Goal: Information Seeking & Learning: Check status

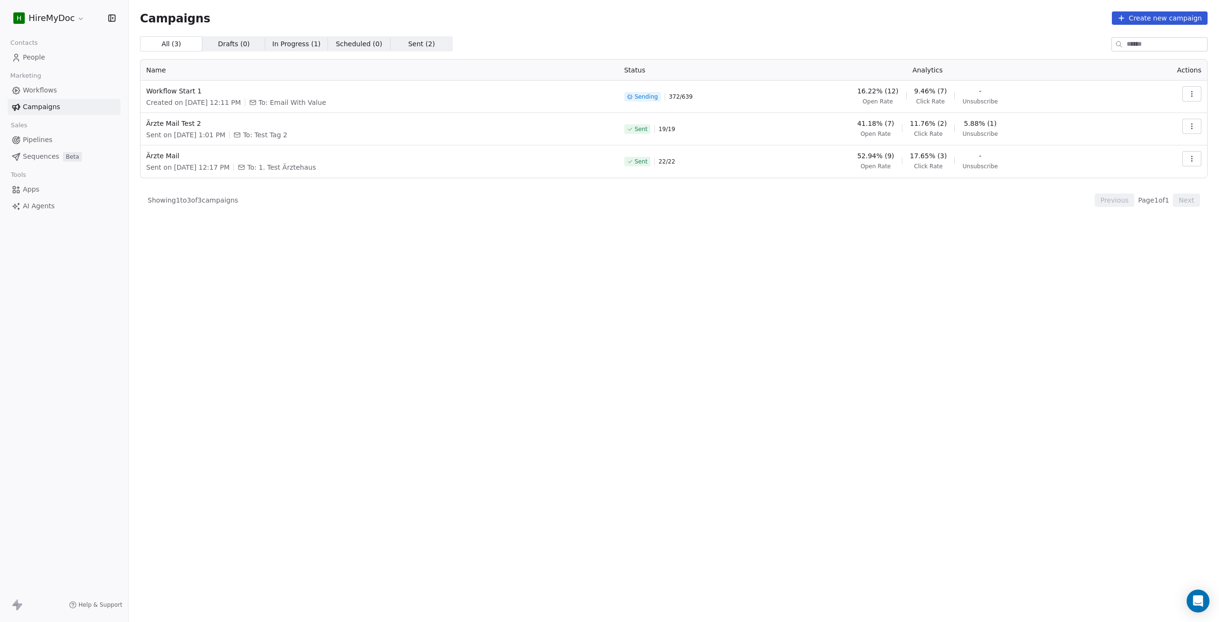
click at [43, 92] on span "Workflows" at bounding box center [40, 90] width 34 height 10
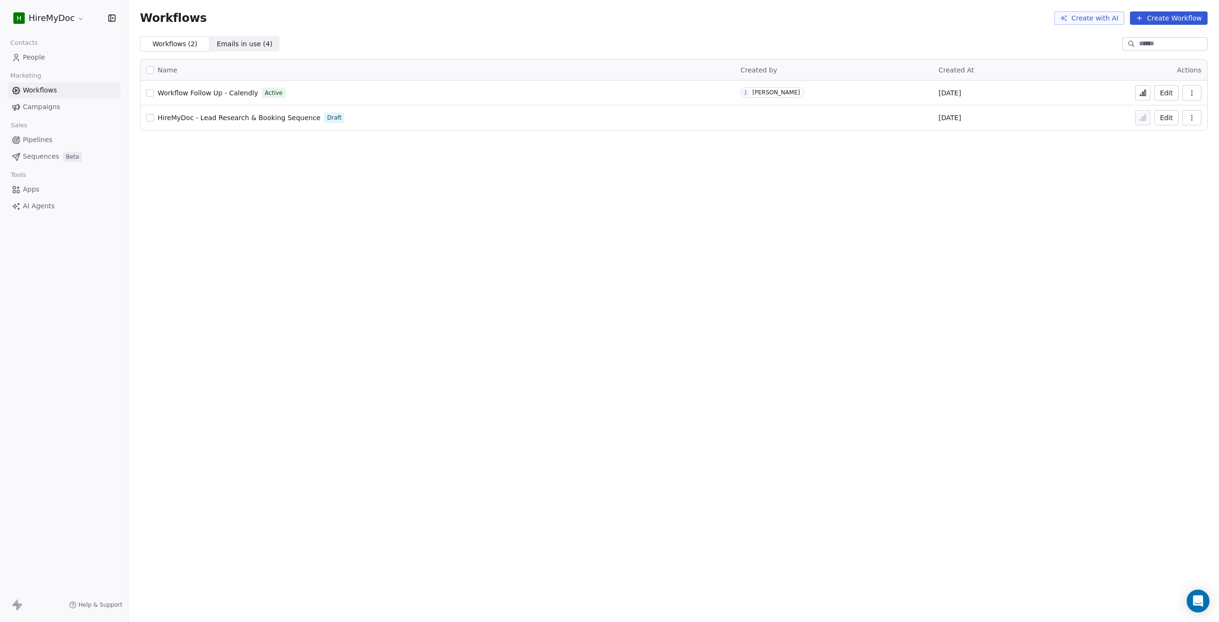
click at [1142, 95] on icon at bounding box center [1140, 94] width 1 height 1
click at [34, 146] on link "Pipelines" at bounding box center [64, 140] width 113 height 16
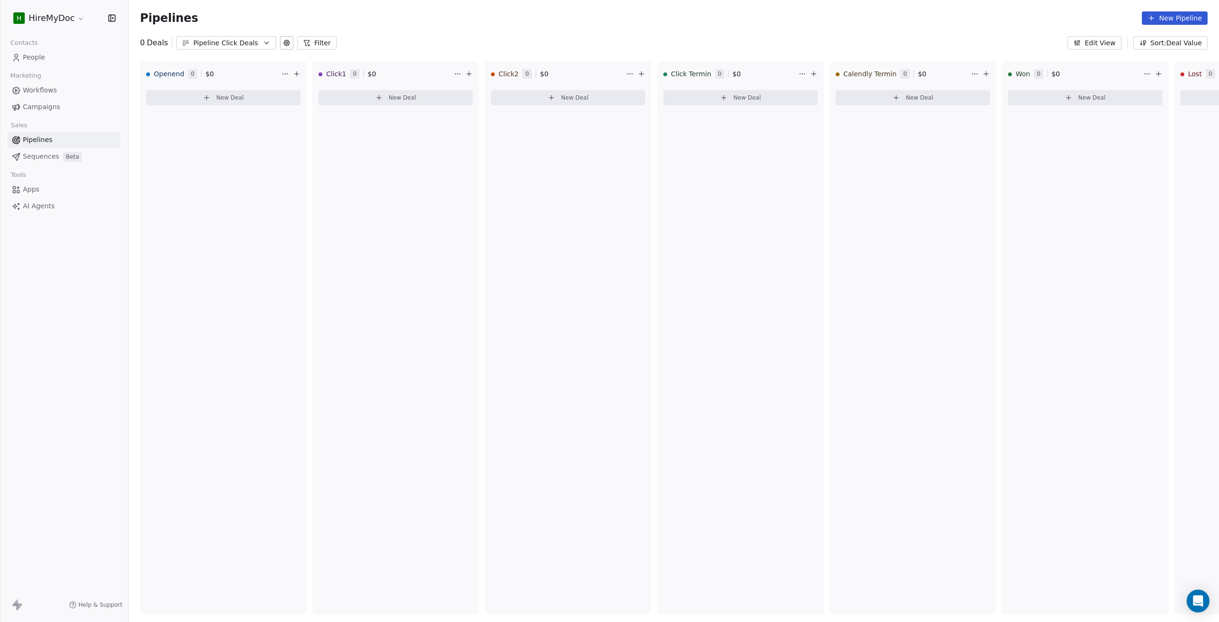
click at [46, 80] on div "Marketing" at bounding box center [64, 75] width 113 height 13
click at [44, 102] on span "Campaigns" at bounding box center [41, 107] width 37 height 10
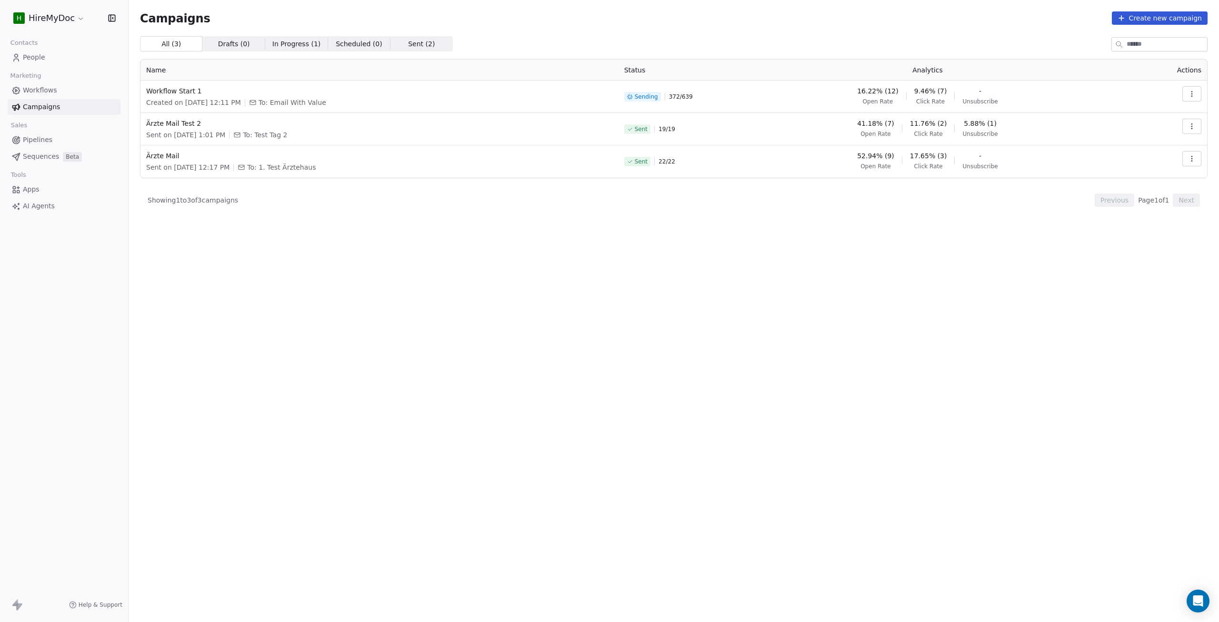
click at [1192, 94] on icon "button" at bounding box center [1192, 93] width 0 height 0
click at [1130, 130] on span "View Analytics" at bounding box center [1143, 130] width 55 height 11
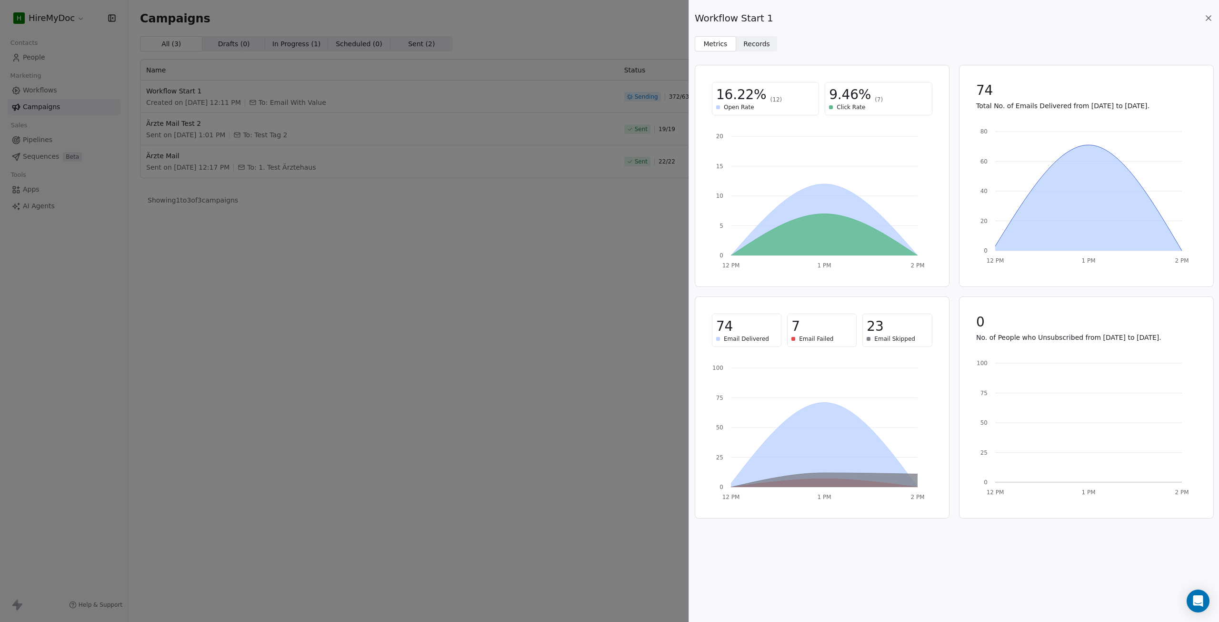
click at [758, 43] on span "Records" at bounding box center [757, 44] width 27 height 10
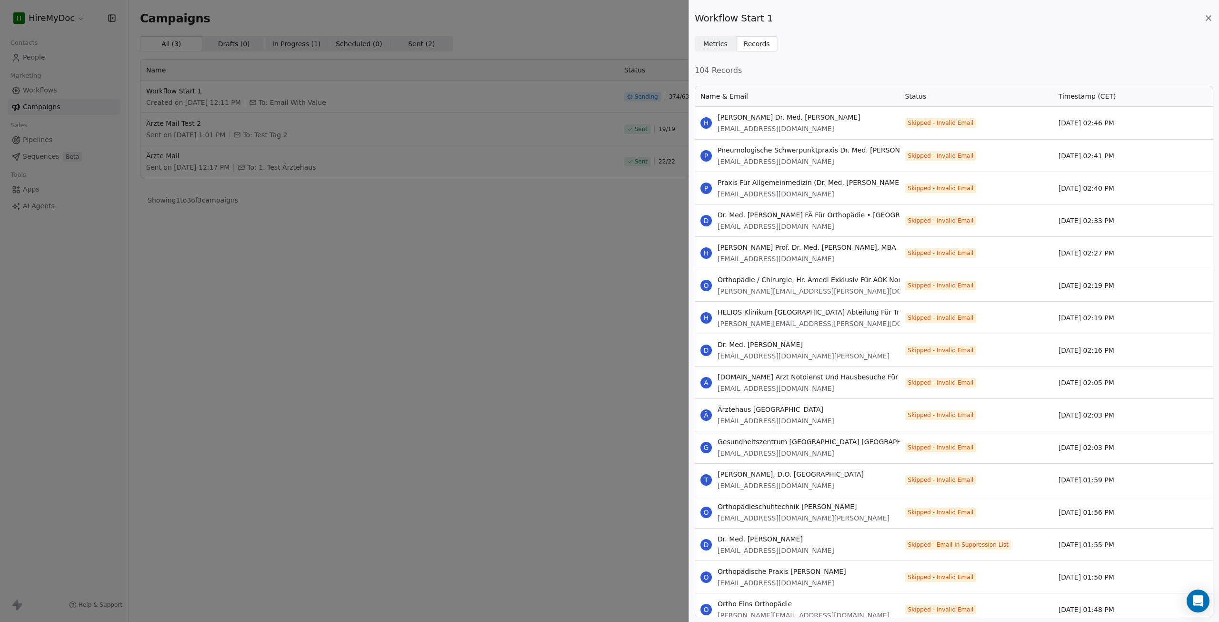
click at [711, 46] on span "Metrics" at bounding box center [716, 44] width 24 height 10
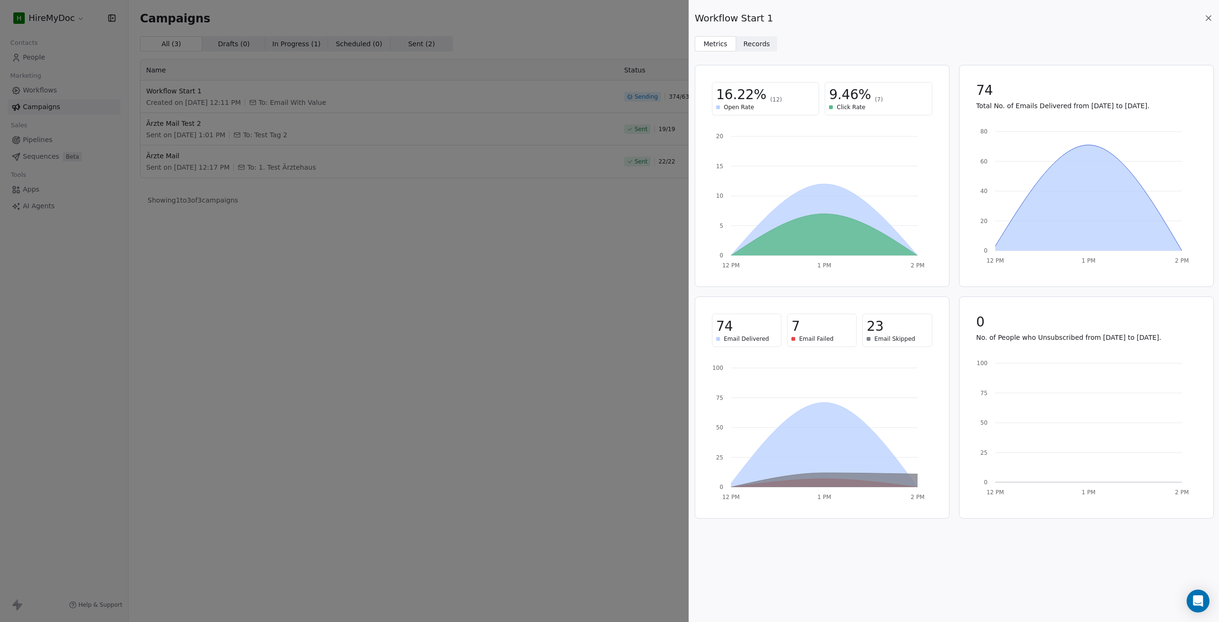
click at [1209, 19] on icon at bounding box center [1208, 18] width 5 height 5
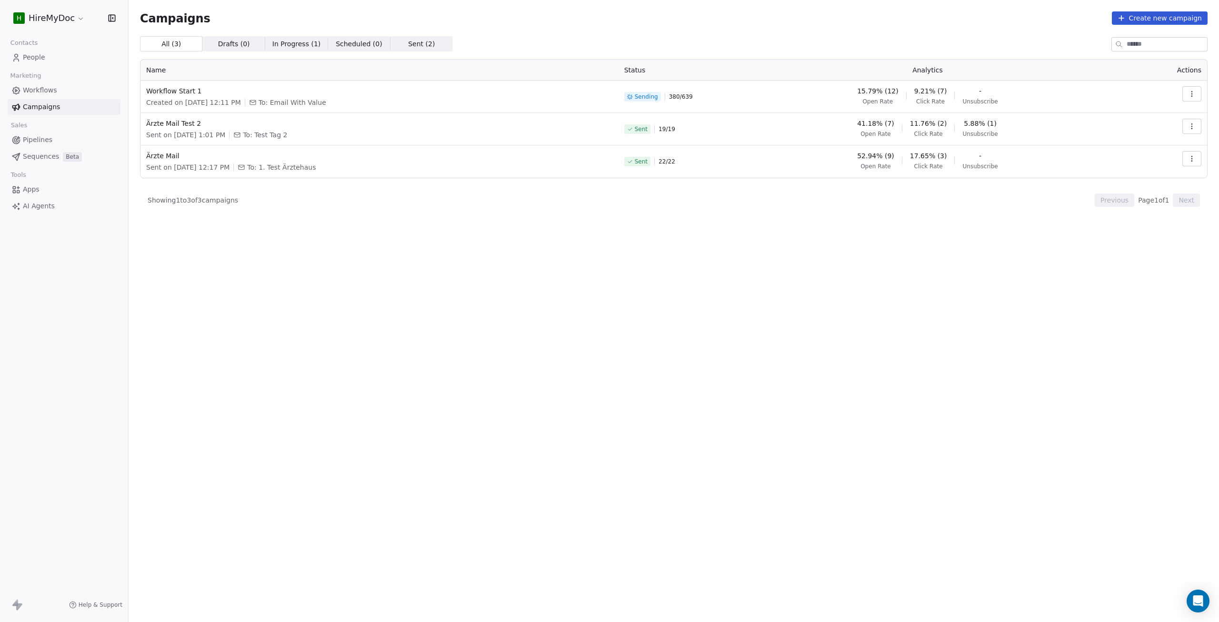
click at [47, 139] on span "Pipelines" at bounding box center [38, 140] width 30 height 10
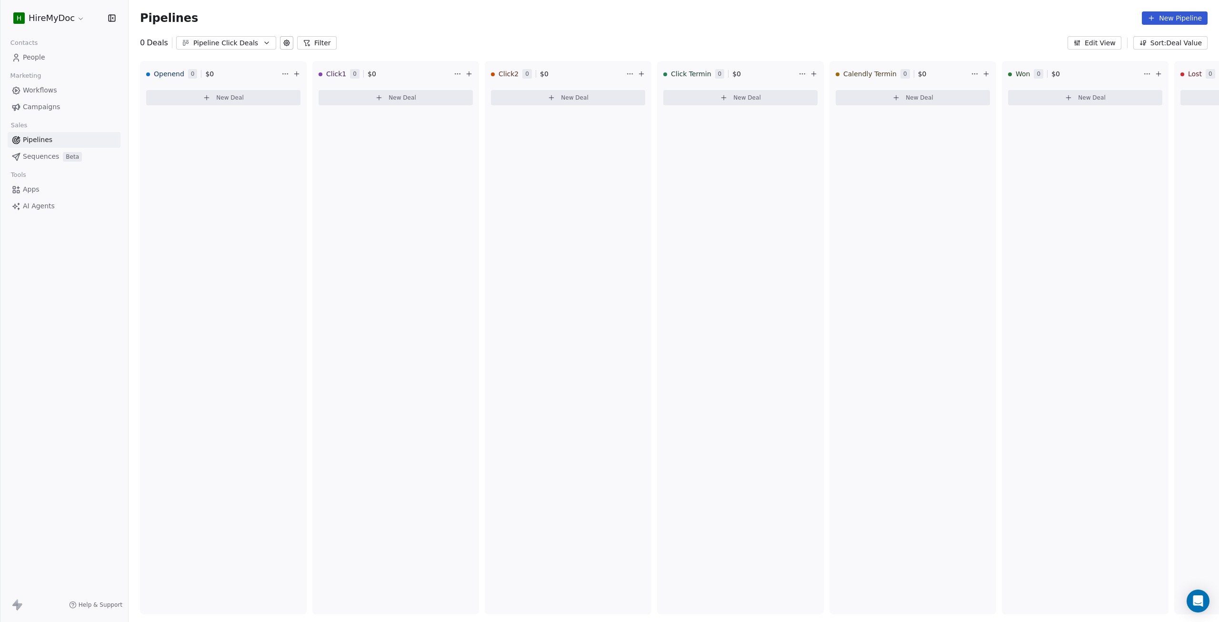
click at [34, 90] on span "Workflows" at bounding box center [40, 90] width 34 height 10
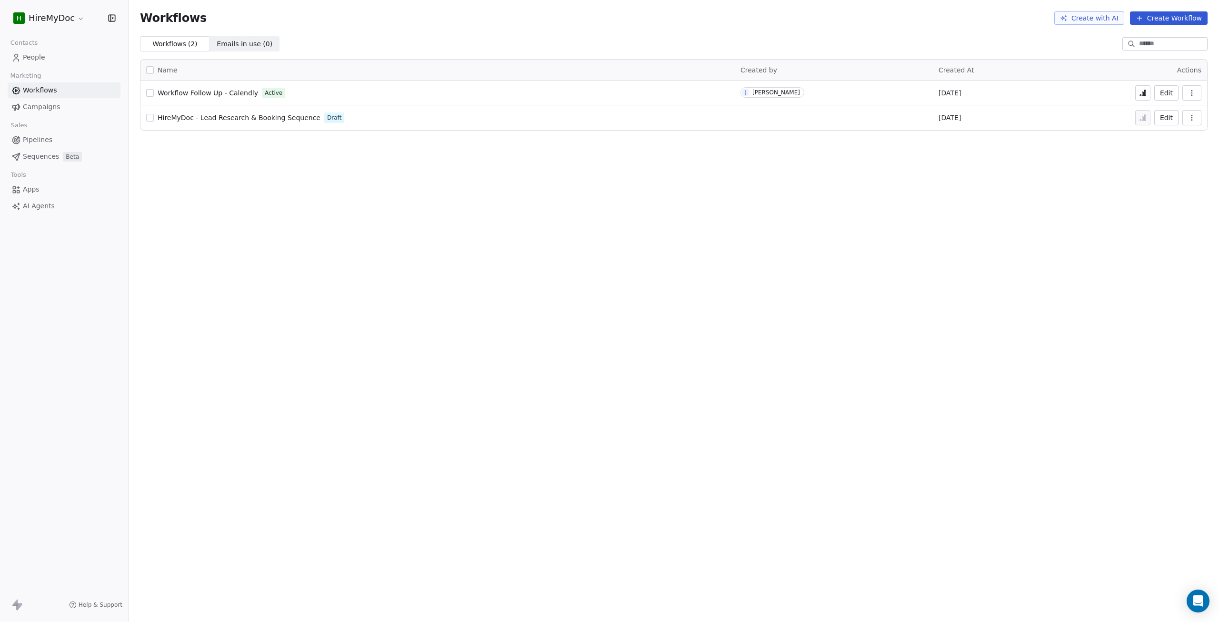
click at [41, 108] on span "Campaigns" at bounding box center [41, 107] width 37 height 10
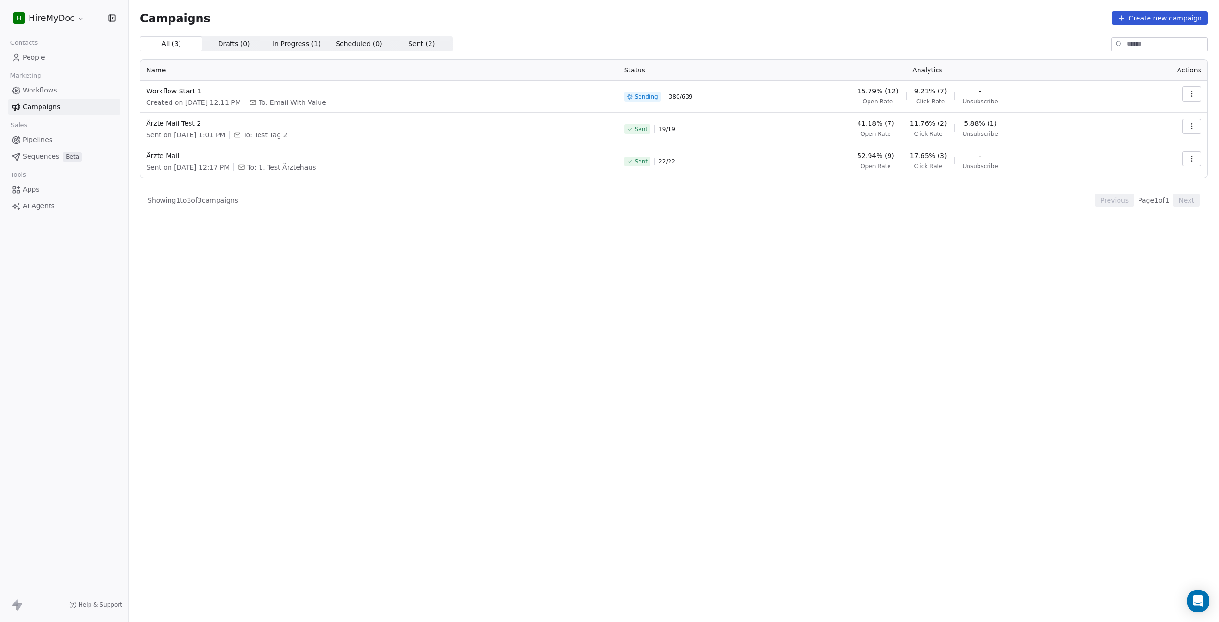
click at [293, 47] on span "In Progress ( 1 )" at bounding box center [296, 44] width 49 height 10
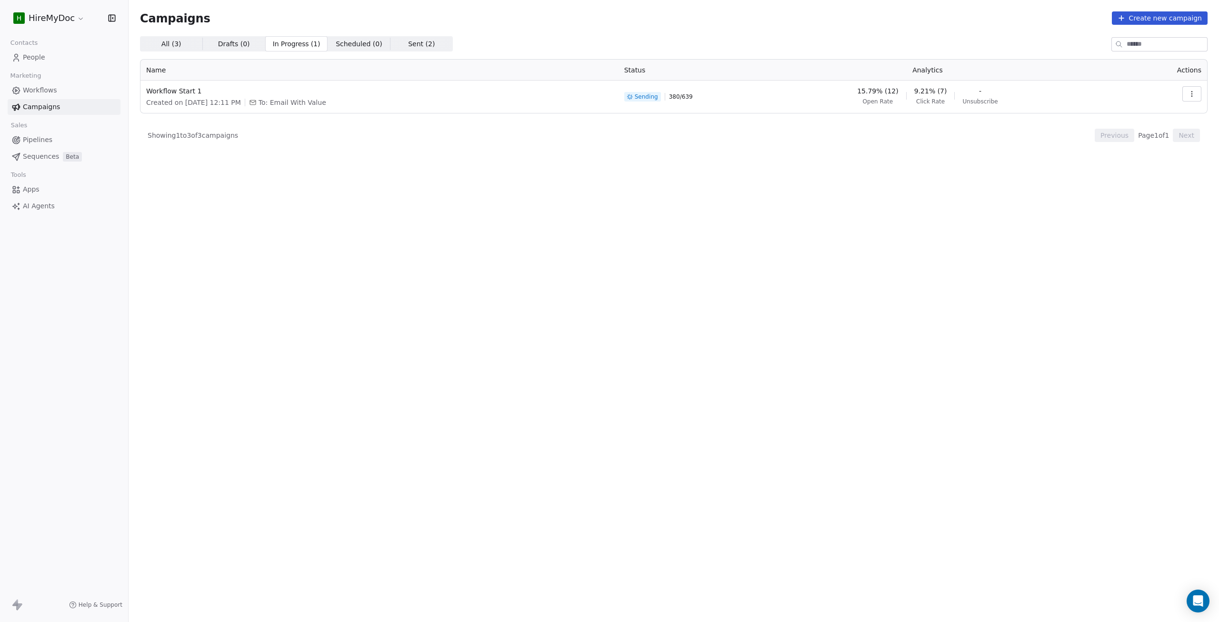
click at [187, 44] on span "All ( 3 ) All ( 3 )" at bounding box center [171, 43] width 62 height 15
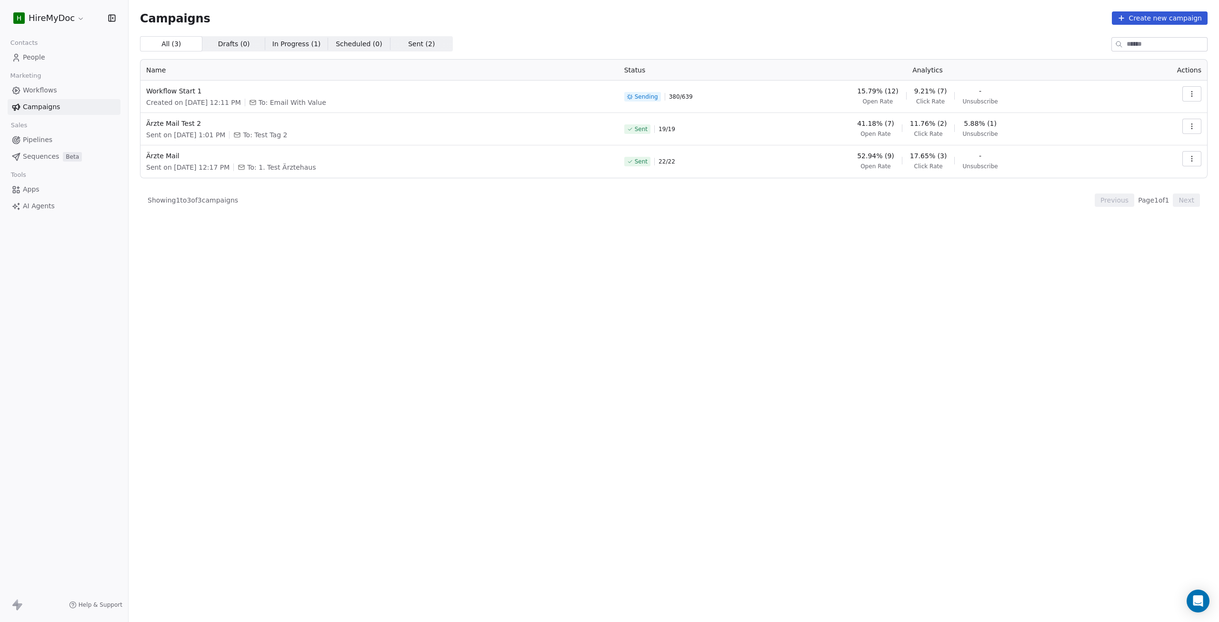
click at [49, 92] on span "Workflows" at bounding box center [40, 90] width 34 height 10
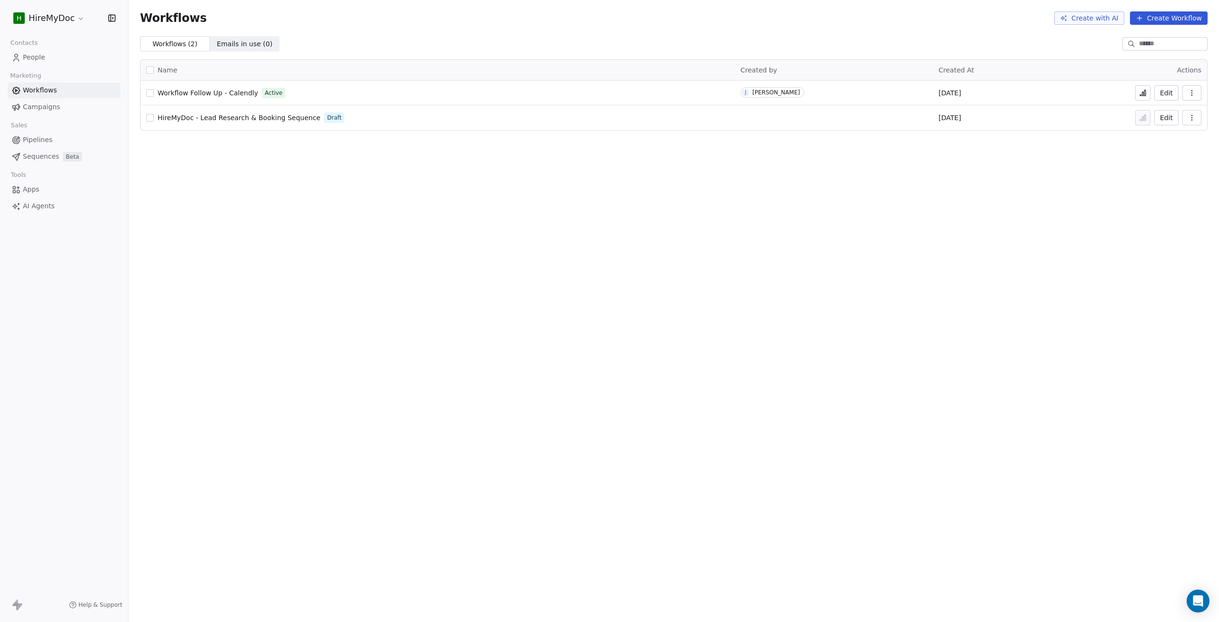
click at [49, 149] on link "Sequences Beta" at bounding box center [64, 157] width 113 height 16
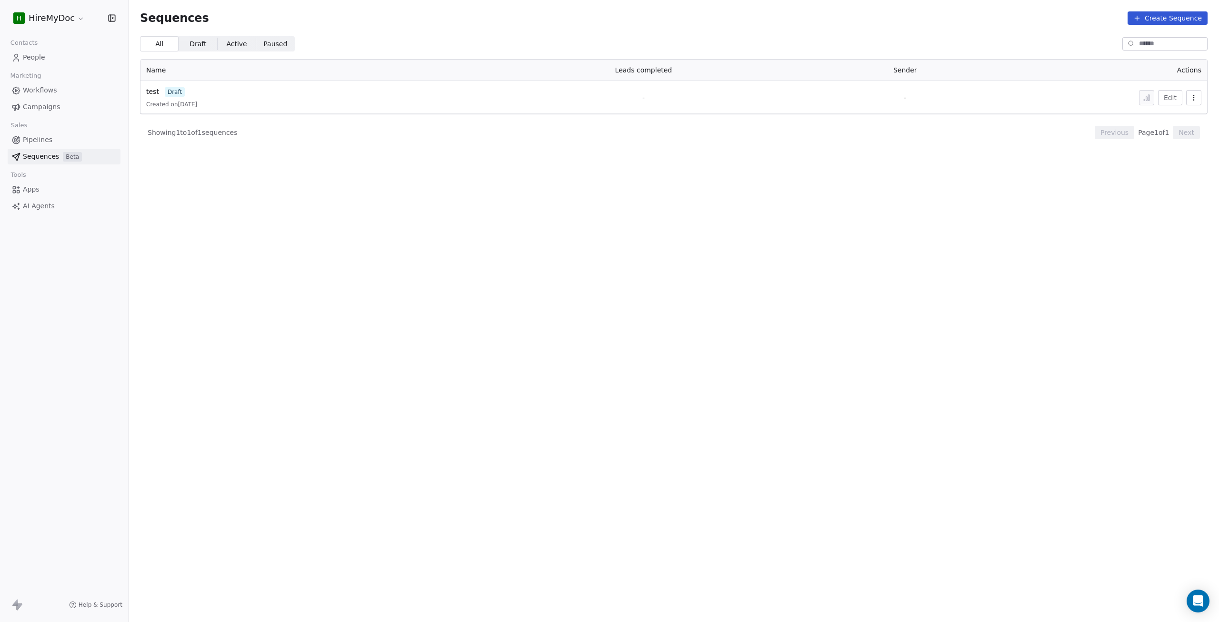
click at [48, 141] on span "Pipelines" at bounding box center [38, 140] width 30 height 10
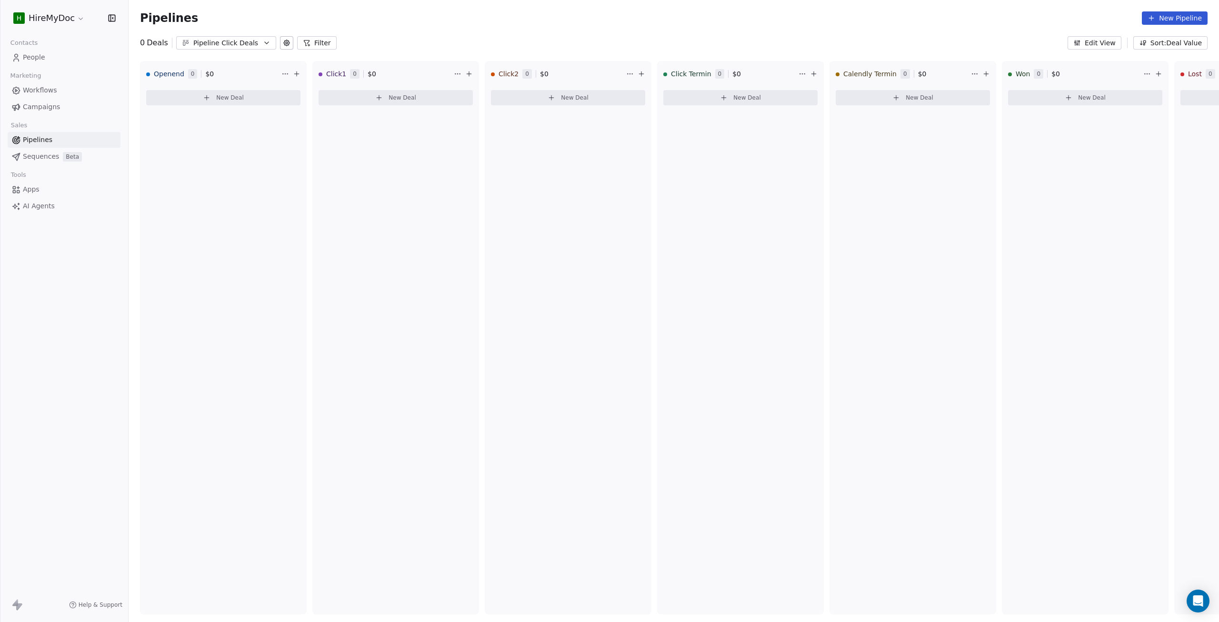
click at [39, 93] on span "Workflows" at bounding box center [40, 90] width 34 height 10
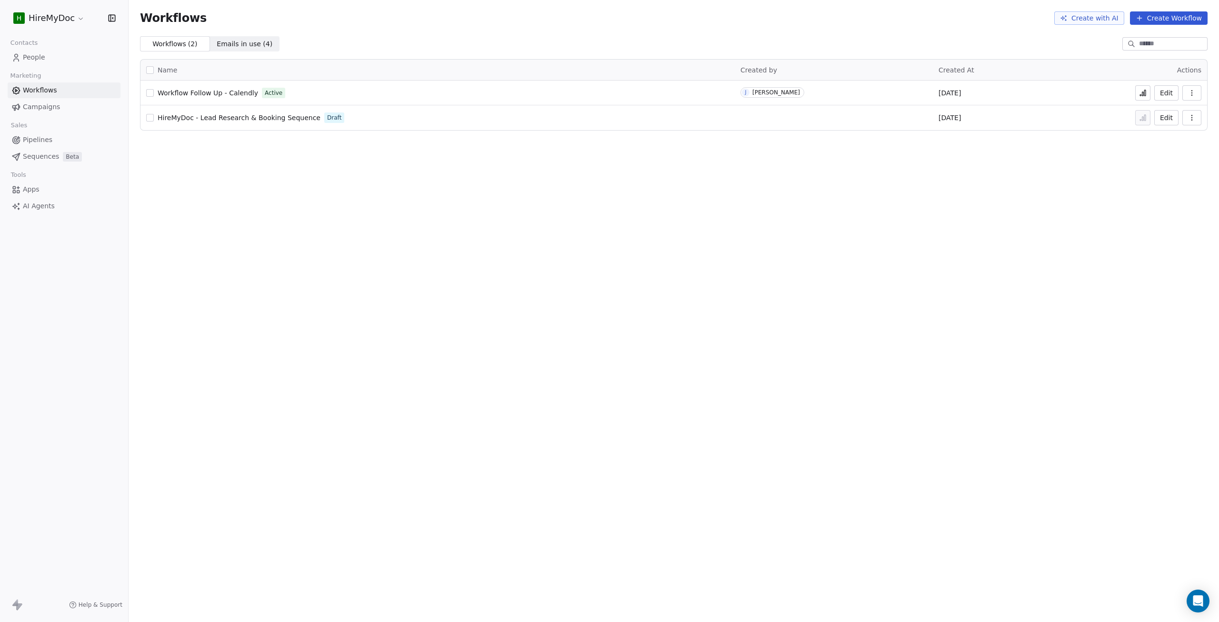
click at [79, 107] on link "Campaigns" at bounding box center [64, 107] width 113 height 16
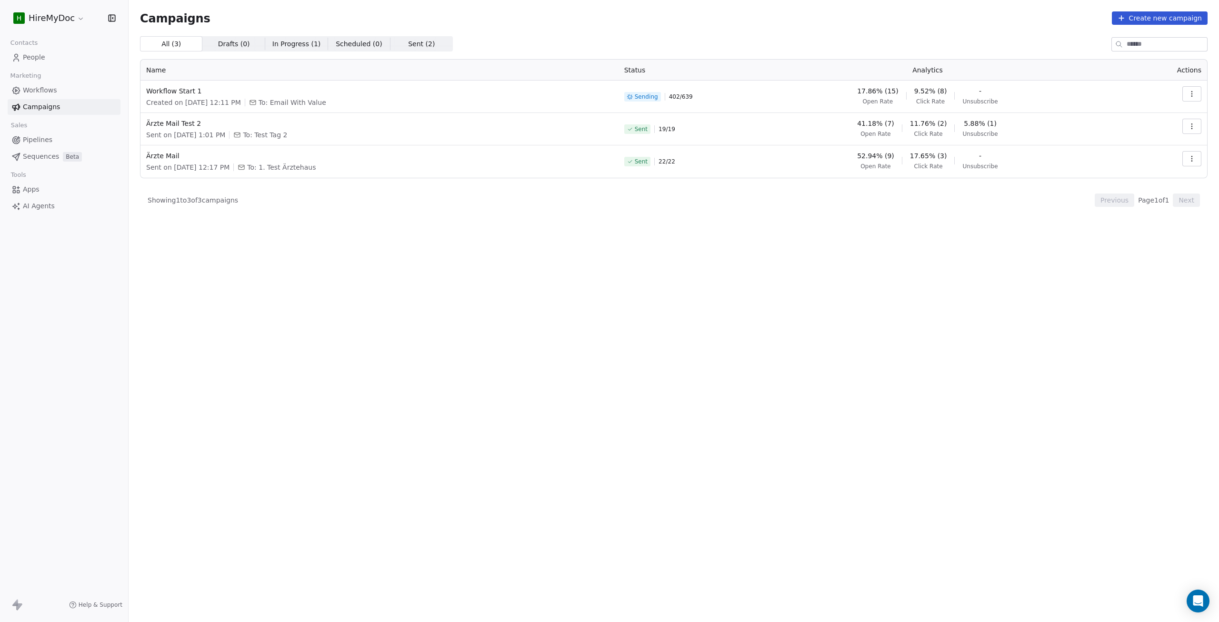
click at [1192, 93] on icon "button" at bounding box center [1192, 93] width 0 height 0
click at [1128, 128] on span "View Analytics" at bounding box center [1143, 130] width 55 height 11
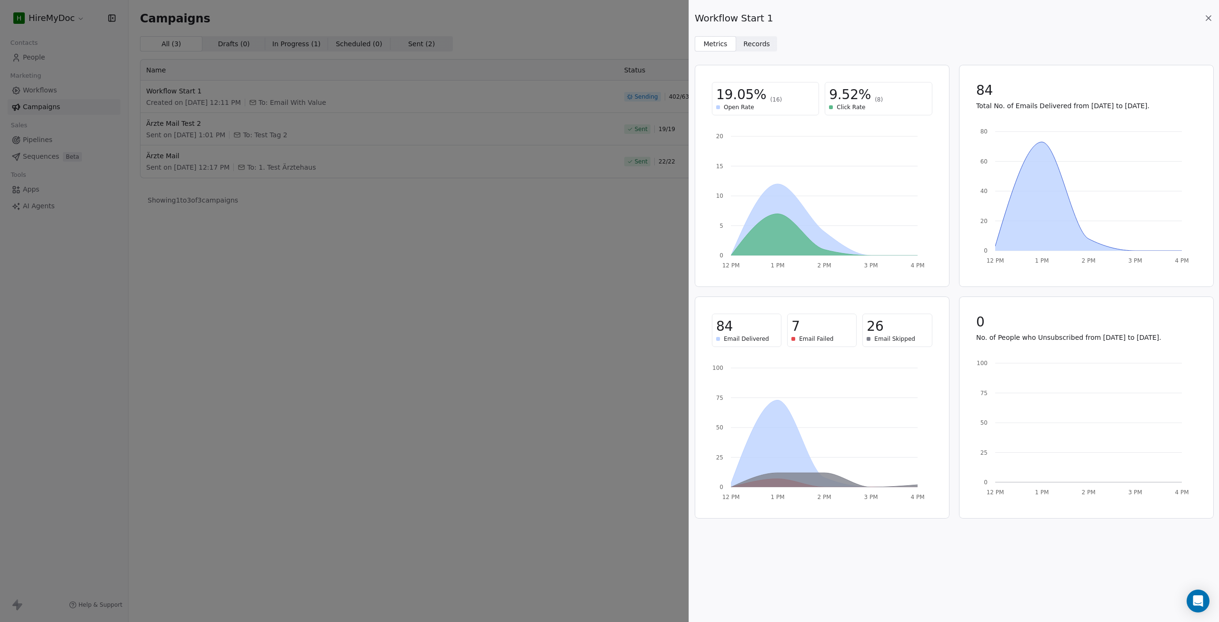
click at [771, 44] on span "Records Records" at bounding box center [756, 43] width 41 height 15
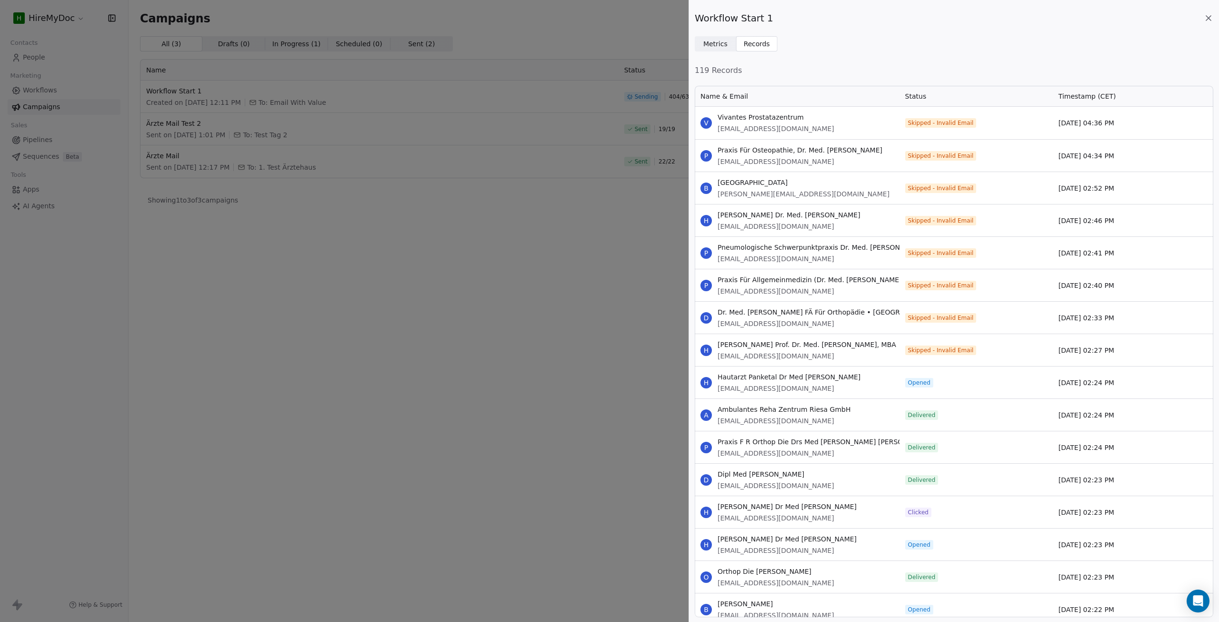
click at [715, 52] on div "Workflow Start 1 Metrics Metrics Records Records 119 Records Name & Email Statu…" at bounding box center [954, 311] width 530 height 622
click at [717, 46] on span "Metrics" at bounding box center [716, 44] width 24 height 10
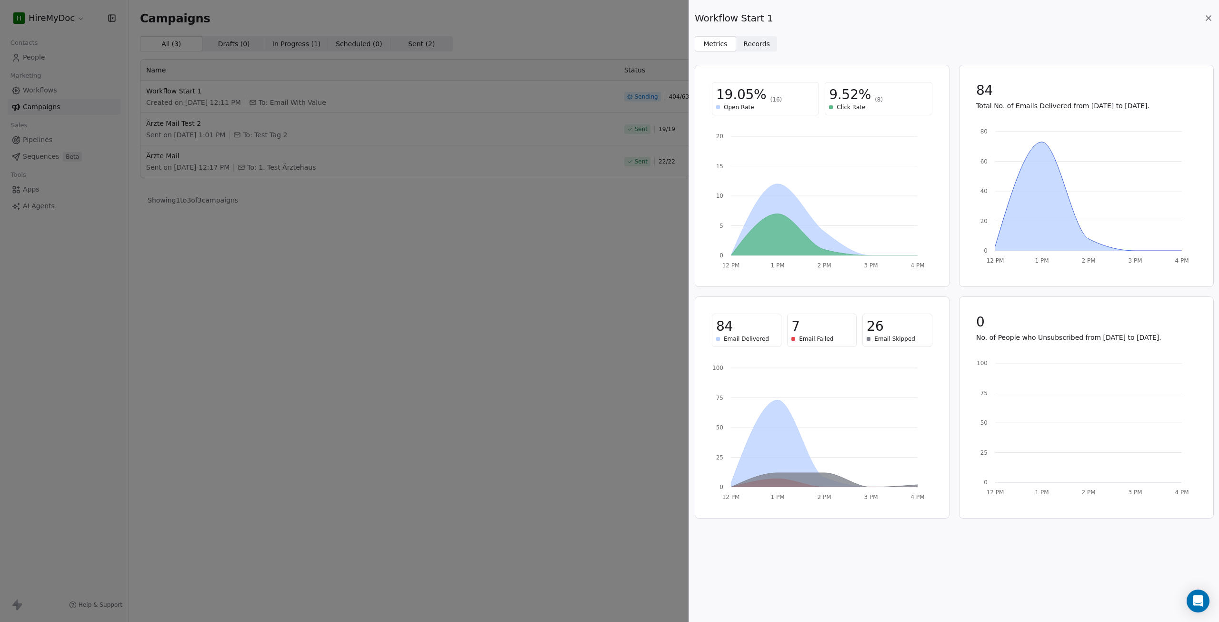
click at [618, 300] on div "Workflow Start 1 Metrics Metrics Records Records 19.05% (16) Open Rate 9.52% (8…" at bounding box center [609, 311] width 1219 height 622
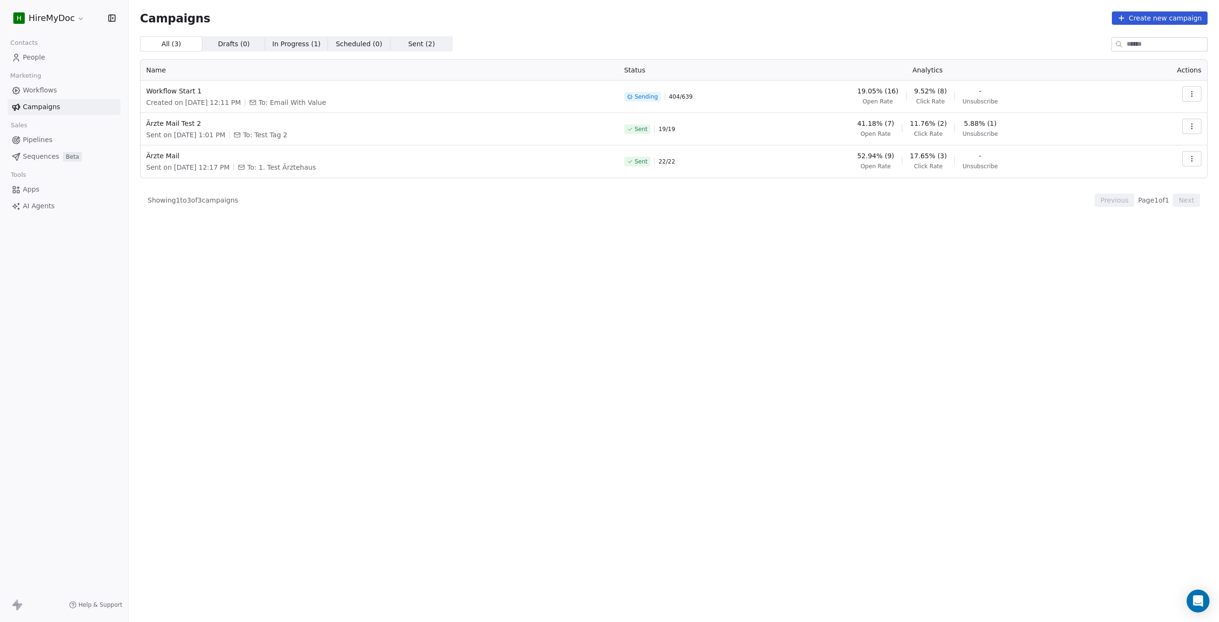
click at [43, 144] on span "Pipelines" at bounding box center [38, 140] width 30 height 10
